Goal: Task Accomplishment & Management: Complete application form

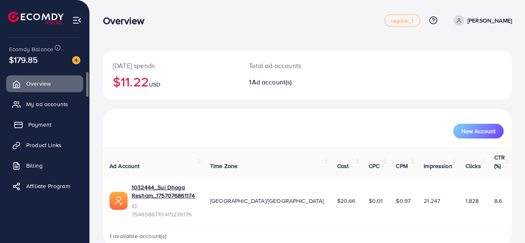
click at [45, 128] on span "Payment" at bounding box center [39, 125] width 23 height 8
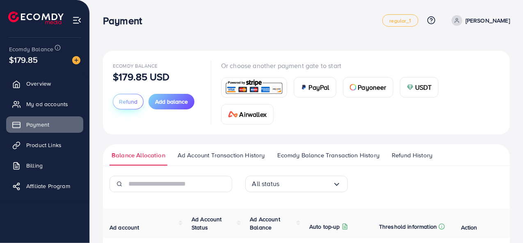
click at [139, 104] on button "Refund" at bounding box center [128, 102] width 31 height 16
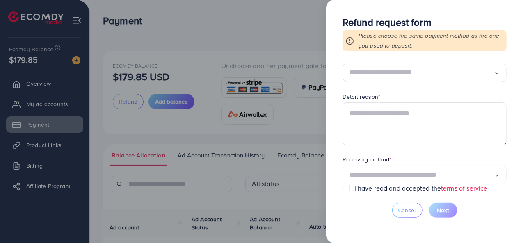
scroll to position [62, 0]
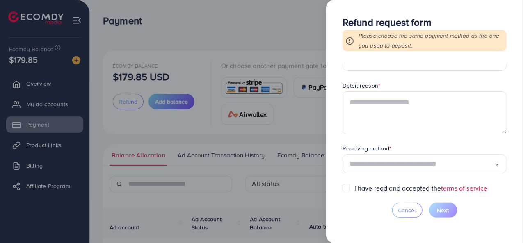
click at [402, 155] on div "Loading..." at bounding box center [424, 164] width 164 height 19
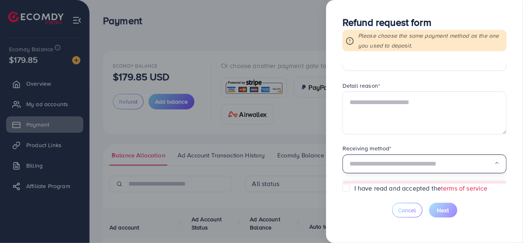
scroll to position [76, 0]
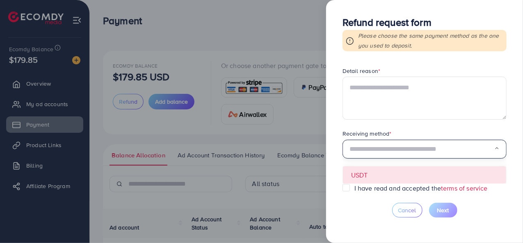
click at [394, 173] on form "Requested amount * $ Max Refund reason * Loading... Detail reason * Receiving m…" at bounding box center [424, 124] width 164 height 120
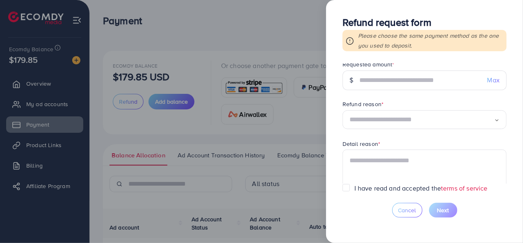
scroll to position [0, 0]
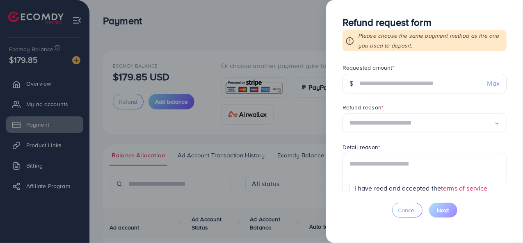
click at [487, 84] on span "Max" at bounding box center [493, 83] width 12 height 9
type input "******"
click at [475, 119] on input "Search for option" at bounding box center [421, 123] width 145 height 13
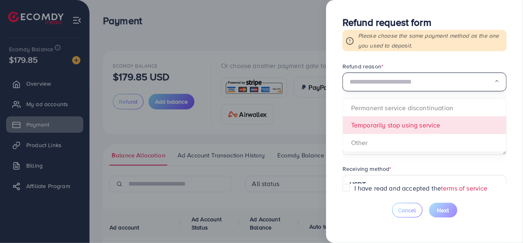
scroll to position [82, 0]
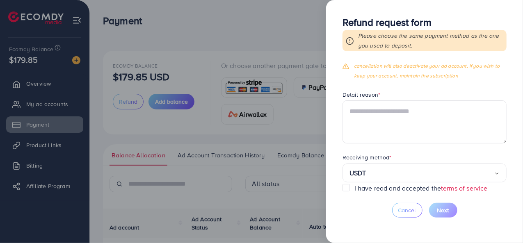
click at [440, 106] on form "Requested amount * $ ****** Max Refund reason * Other Loading... Permanent serv…" at bounding box center [424, 124] width 164 height 120
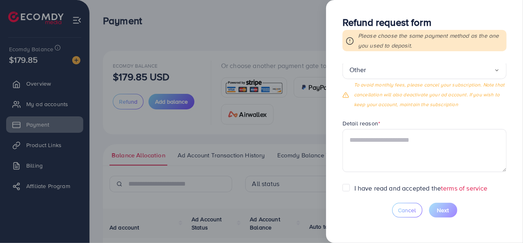
scroll to position [41, 0]
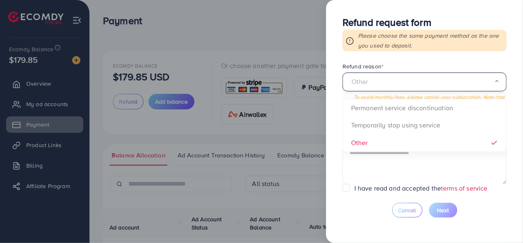
click at [428, 83] on input "Search for option" at bounding box center [421, 82] width 145 height 13
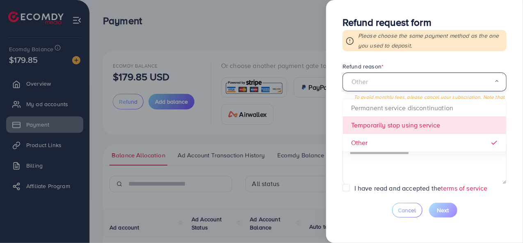
click at [413, 122] on form "Requested amount * $ ****** Max Refund reason * Other Loading... Permanent serv…" at bounding box center [424, 124] width 164 height 120
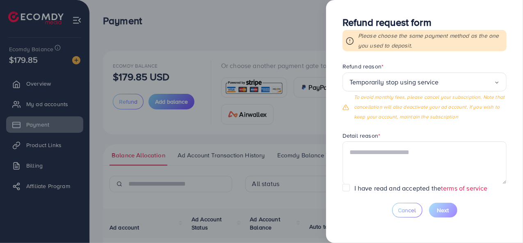
click at [410, 81] on div "Temporarily stop using service" at bounding box center [421, 82] width 145 height 13
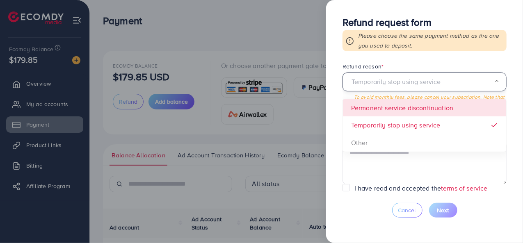
scroll to position [0, 0]
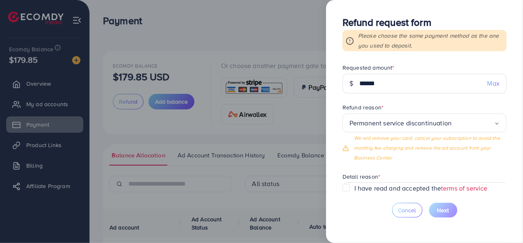
click at [412, 153] on span "Permanent service discontinuation Loading... Permanent service discontinuation …" at bounding box center [424, 138] width 164 height 49
click at [407, 119] on div "Permanent service discontinuation" at bounding box center [421, 123] width 145 height 13
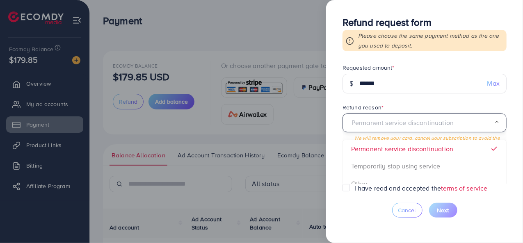
scroll to position [41, 0]
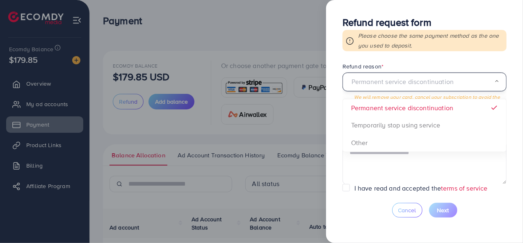
click at [335, 100] on div "Refund request form Please choose the same payment method as the one you used t…" at bounding box center [424, 121] width 197 height 243
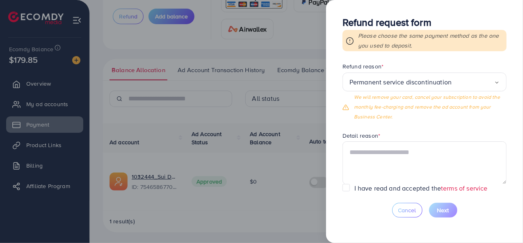
scroll to position [86, 0]
click at [374, 150] on textarea at bounding box center [424, 162] width 164 height 43
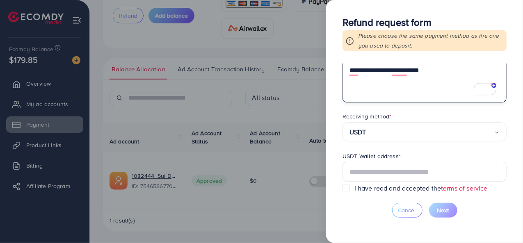
scroll to position [125, 0]
type textarea "**********"
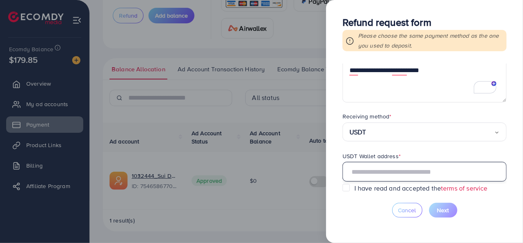
click at [382, 169] on input "text" at bounding box center [424, 172] width 164 height 20
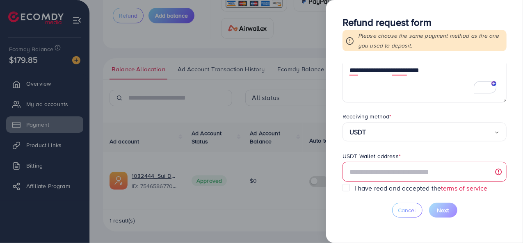
click at [282, 43] on div at bounding box center [261, 121] width 523 height 243
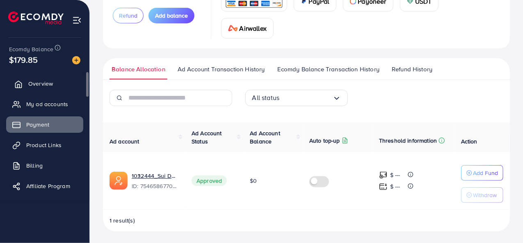
click at [59, 82] on link "Overview" at bounding box center [44, 83] width 77 height 16
